Goal: Task Accomplishment & Management: Manage account settings

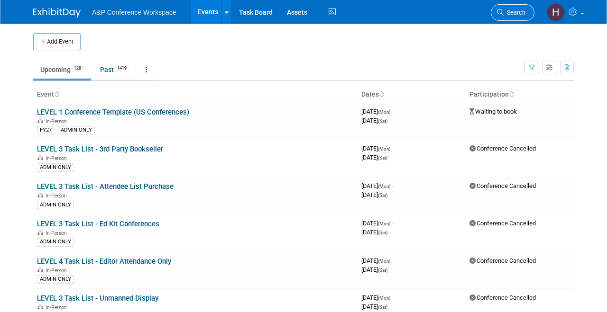
click at [499, 15] on icon at bounding box center [500, 12] width 7 height 7
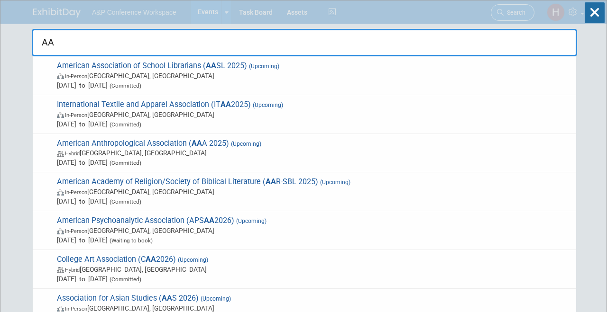
type input "AAR"
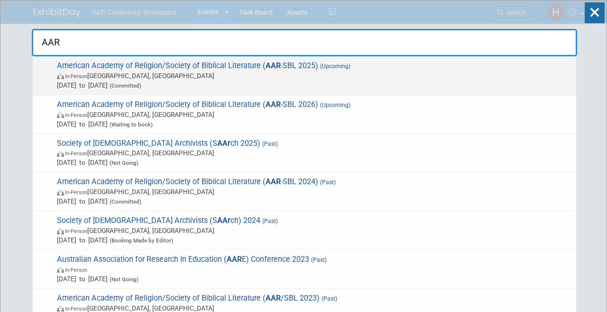
click at [228, 75] on span "In-Person [GEOGRAPHIC_DATA], [GEOGRAPHIC_DATA]" at bounding box center [314, 75] width 514 height 9
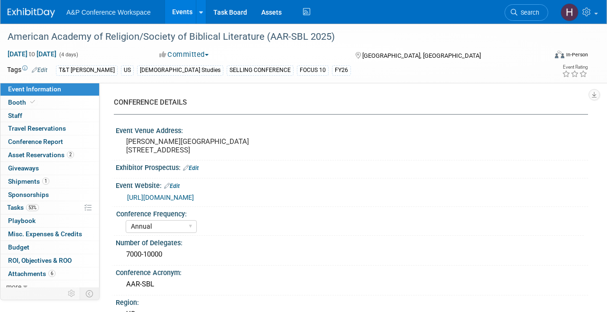
select select "Annual"
select select "Level 1"
select select "In-Person Booth"
select select "[DEMOGRAPHIC_DATA] Studies"
select select "T&T Clark"
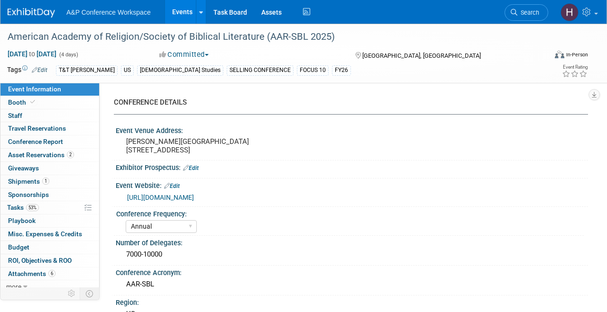
select select "Amanda Oney"
select select "Maria Rohde"
select select "Sophia Hettler"
select select "Networking/Commissioning"
click at [37, 106] on link "Booth" at bounding box center [49, 102] width 99 height 13
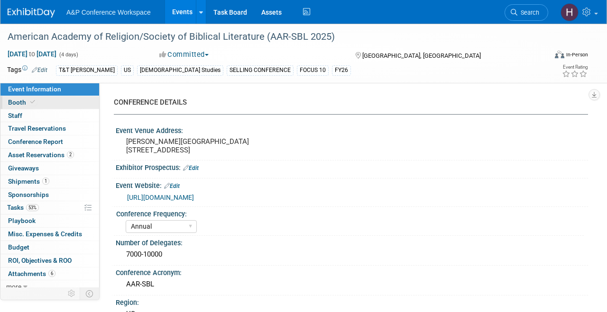
select select "CUAP"
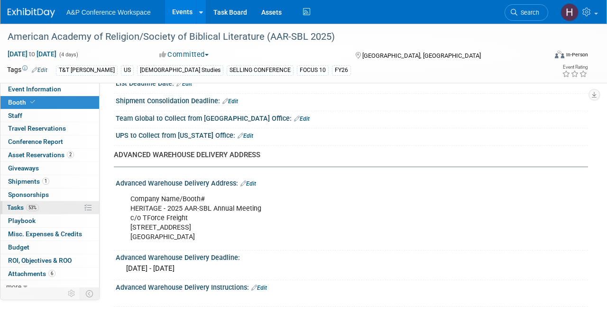
scroll to position [567, 0]
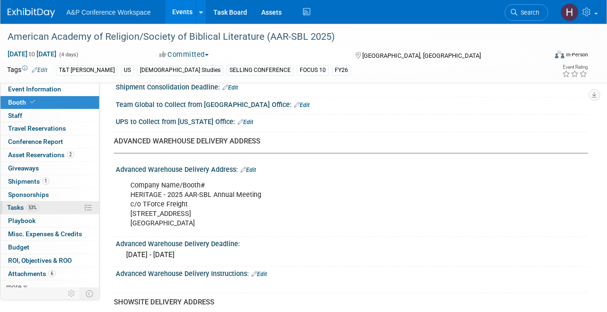
click at [35, 208] on span "53%" at bounding box center [32, 207] width 13 height 7
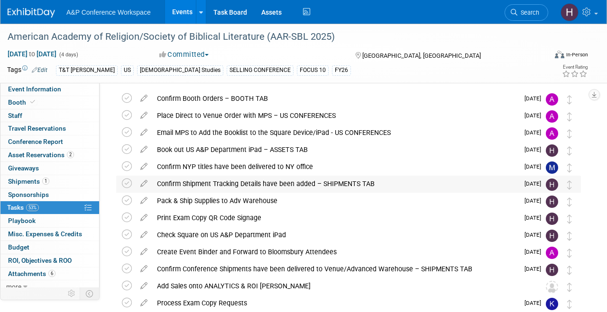
scroll to position [36, 0]
